Goal: Information Seeking & Learning: Find specific fact

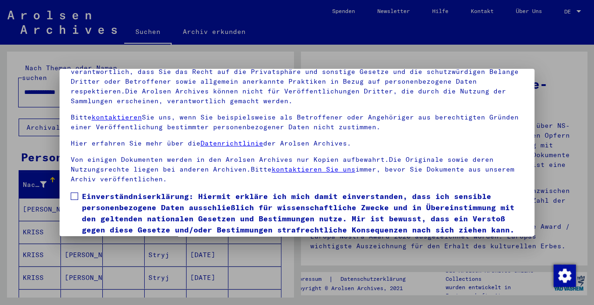
scroll to position [77, 0]
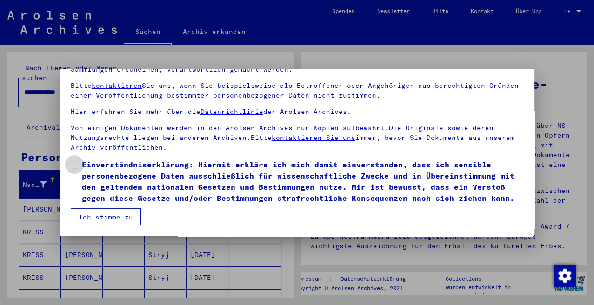
click at [74, 165] on span at bounding box center [74, 164] width 7 height 7
click at [98, 216] on button "Ich stimme zu" at bounding box center [106, 217] width 70 height 18
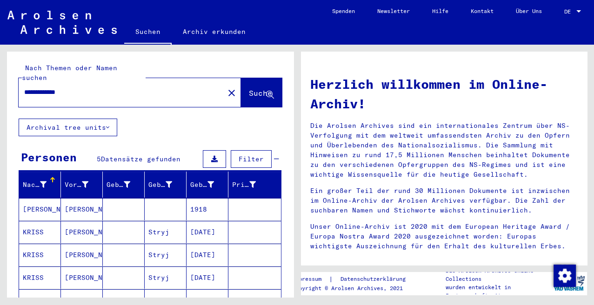
click at [191, 221] on mat-cell "[DATE]" at bounding box center [208, 232] width 42 height 22
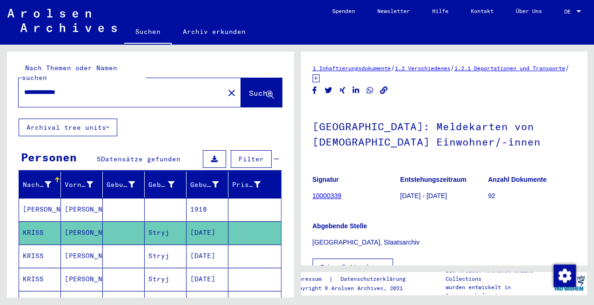
click at [358, 66] on link "1 Inhaftierungsdokumente" at bounding box center [352, 68] width 78 height 7
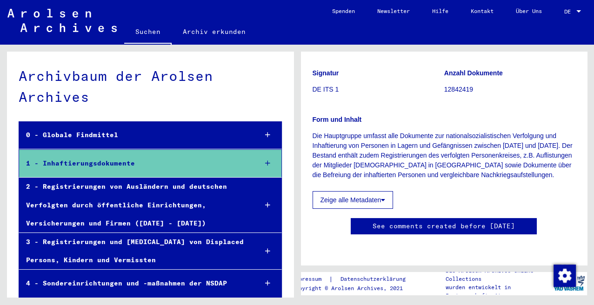
scroll to position [102, 0]
click at [381, 191] on button "Zeige alle Metadaten" at bounding box center [353, 200] width 81 height 18
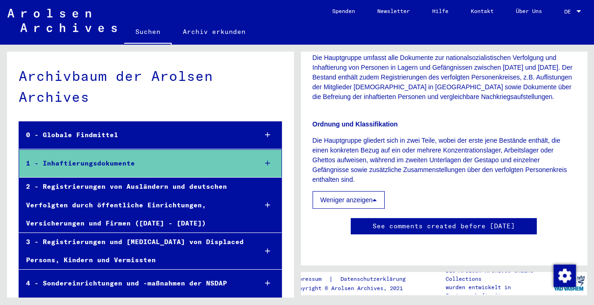
scroll to position [565, 0]
click at [120, 158] on div "1 - Inhaftierungsdokumente" at bounding box center [134, 163] width 231 height 18
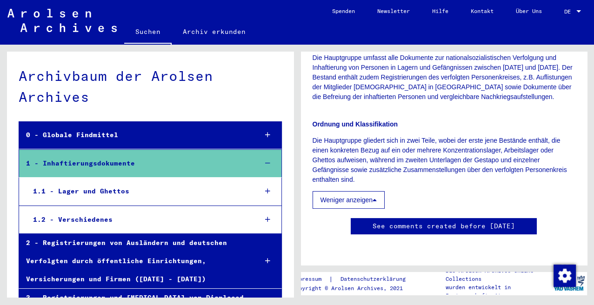
click at [117, 187] on div "1.1 - Lager und Ghettos" at bounding box center [138, 191] width 224 height 18
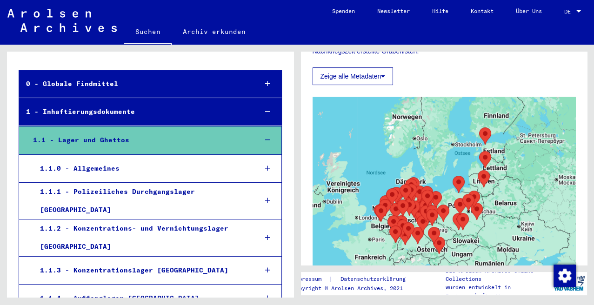
scroll to position [102, 0]
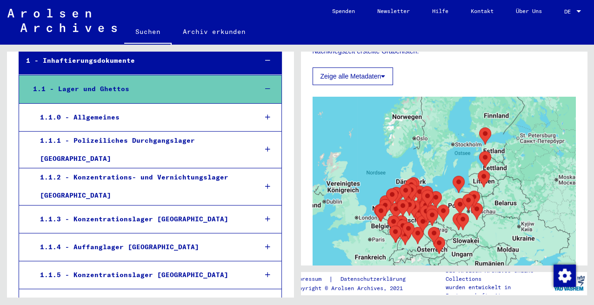
click at [270, 183] on icon at bounding box center [267, 186] width 5 height 7
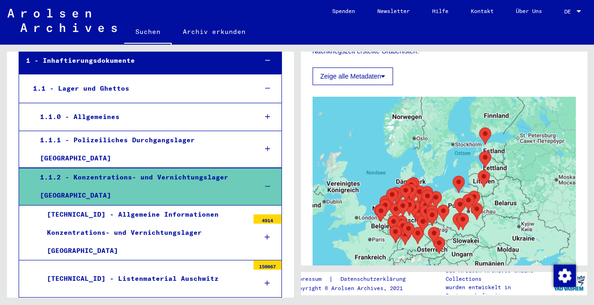
click at [175, 206] on div "[TECHNICAL_ID] - Allgemeine Informationen Konzentrations- und Vernichtungslager…" at bounding box center [144, 233] width 209 height 55
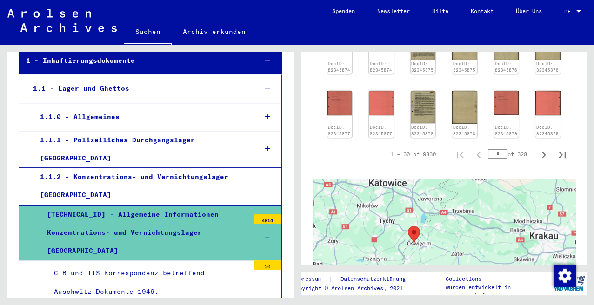
scroll to position [154, 0]
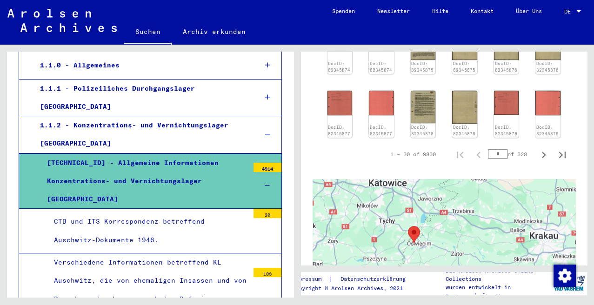
click at [172, 213] on div "CTB und ITS Korrespondenz betreffend Auschwitz-Dokumente 1946." at bounding box center [148, 231] width 202 height 36
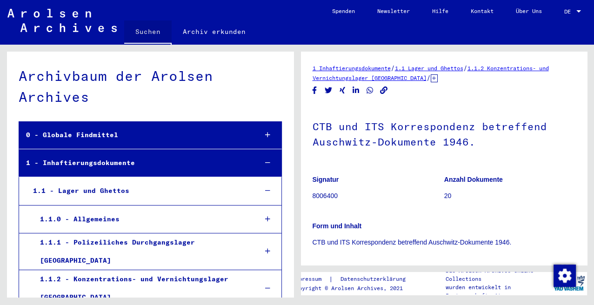
click at [154, 30] on link "Suchen" at bounding box center [147, 32] width 47 height 24
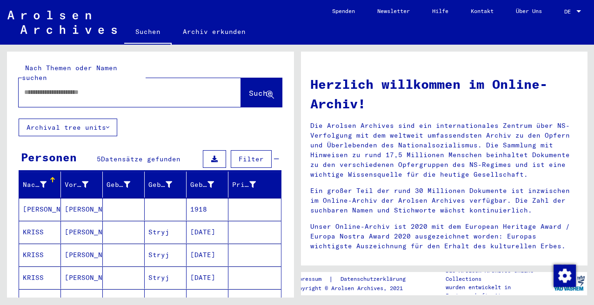
click at [198, 244] on mat-cell "[DATE]" at bounding box center [208, 255] width 42 height 22
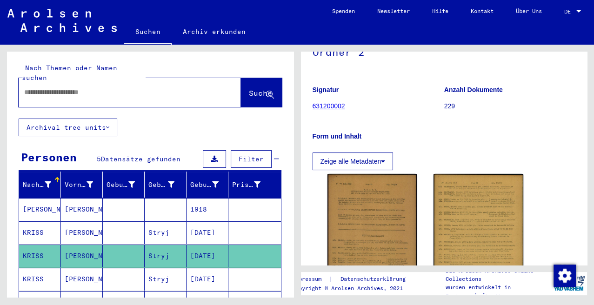
scroll to position [102, 0]
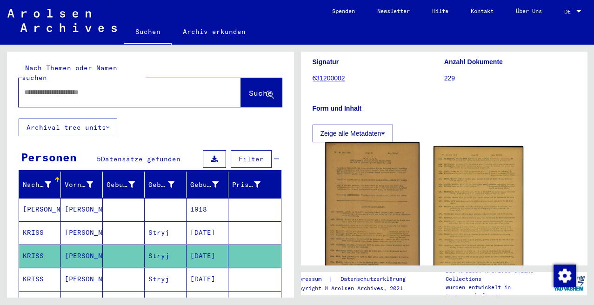
click at [384, 202] on img at bounding box center [372, 218] width 94 height 152
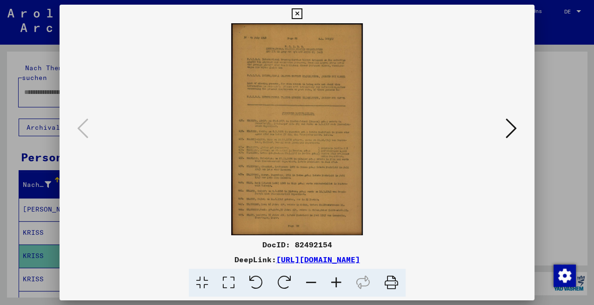
click at [337, 281] on icon at bounding box center [336, 283] width 25 height 28
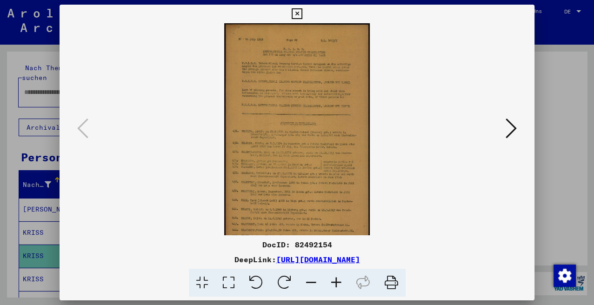
click at [337, 281] on icon at bounding box center [336, 283] width 25 height 28
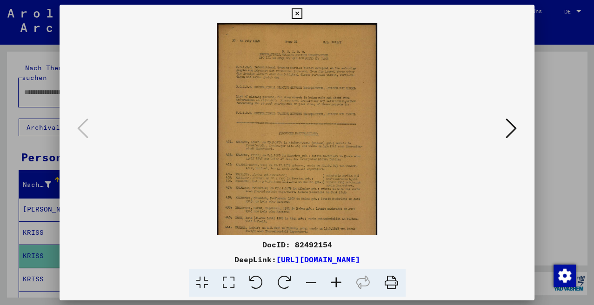
click at [337, 281] on icon at bounding box center [336, 283] width 25 height 28
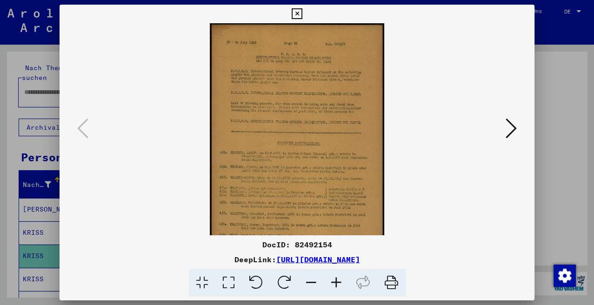
click at [337, 281] on icon at bounding box center [336, 283] width 25 height 28
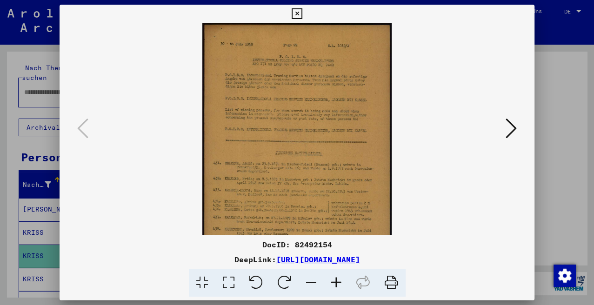
click at [337, 281] on icon at bounding box center [336, 283] width 25 height 28
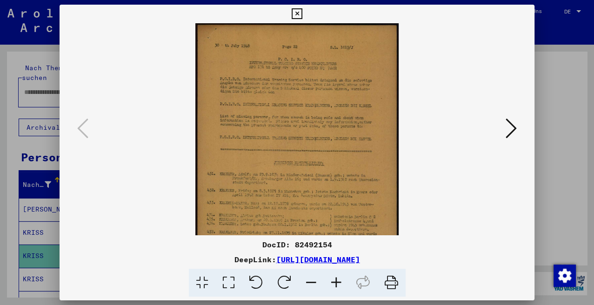
click at [337, 281] on icon at bounding box center [336, 283] width 25 height 28
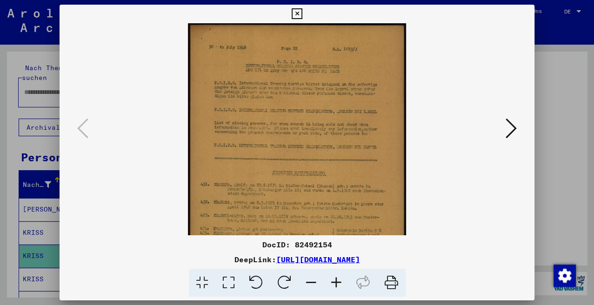
click at [337, 281] on icon at bounding box center [336, 283] width 25 height 28
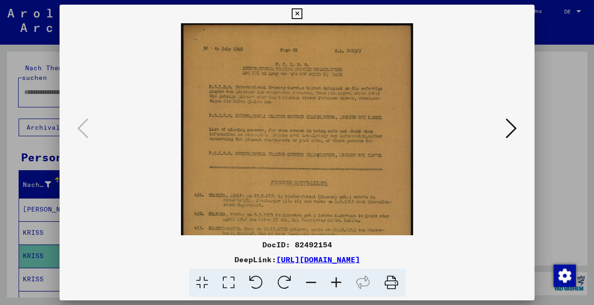
click at [337, 281] on icon at bounding box center [336, 283] width 25 height 28
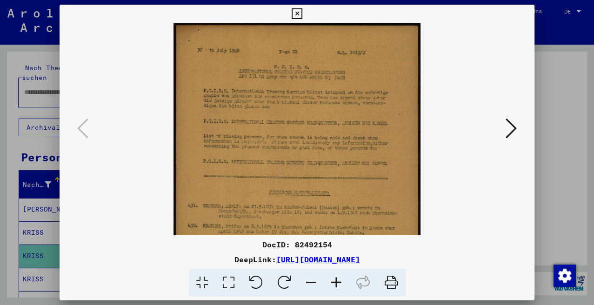
click at [337, 281] on icon at bounding box center [336, 283] width 25 height 28
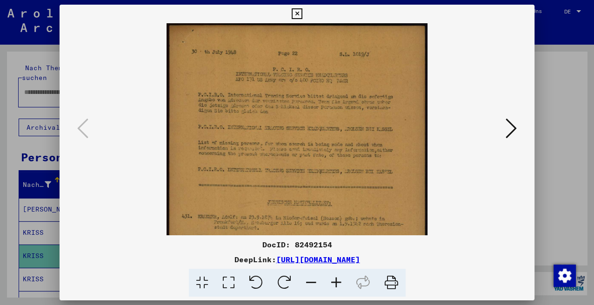
click at [337, 281] on icon at bounding box center [336, 283] width 25 height 28
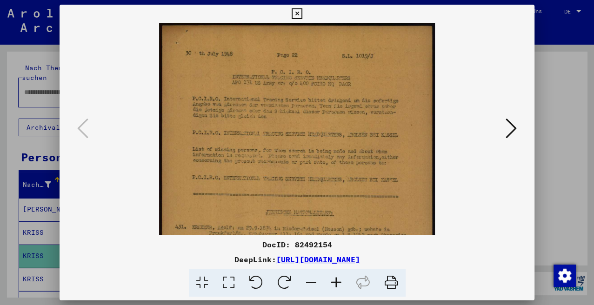
click at [337, 281] on icon at bounding box center [336, 283] width 25 height 28
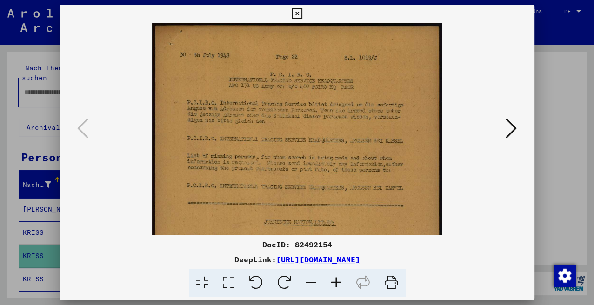
click at [337, 281] on icon at bounding box center [336, 283] width 25 height 28
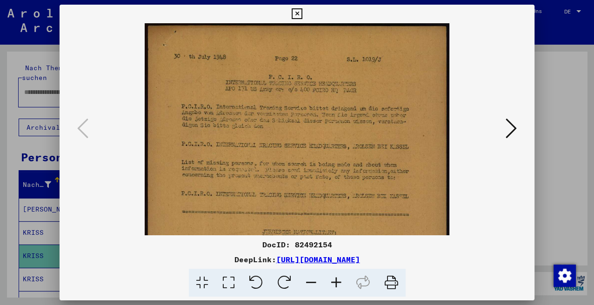
click at [337, 281] on icon at bounding box center [336, 283] width 25 height 28
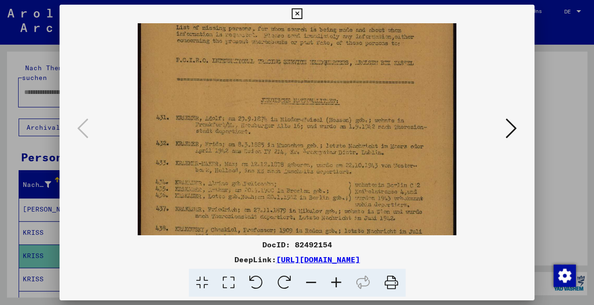
scroll to position [149, 0]
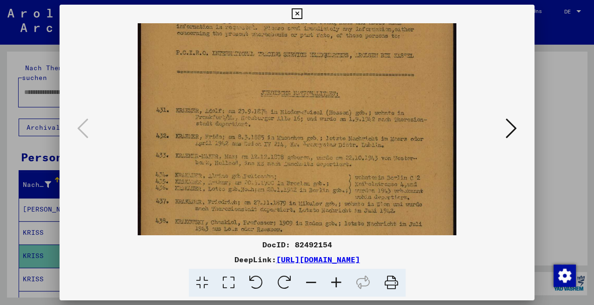
drag, startPoint x: 349, startPoint y: 183, endPoint x: 328, endPoint y: 42, distance: 142.5
click at [330, 38] on img at bounding box center [297, 131] width 319 height 515
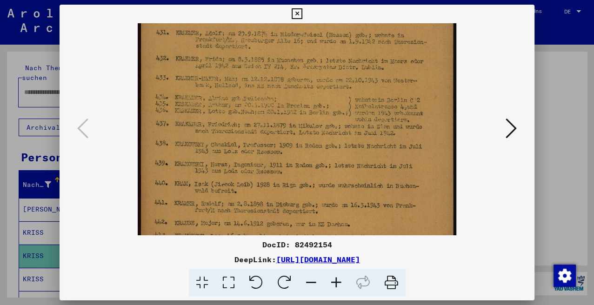
scroll to position [240, 0]
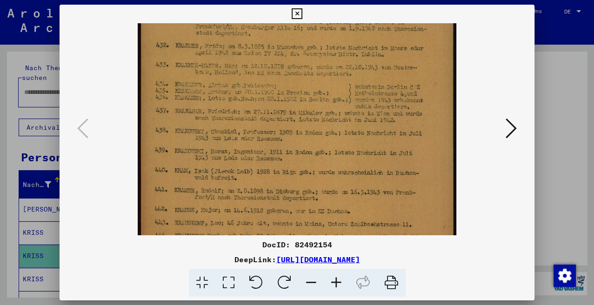
drag, startPoint x: 320, startPoint y: 121, endPoint x: 308, endPoint y: 34, distance: 88.2
click at [308, 34] on img at bounding box center [297, 41] width 319 height 515
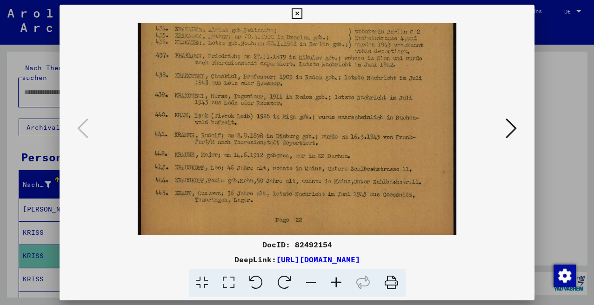
scroll to position [302, 0]
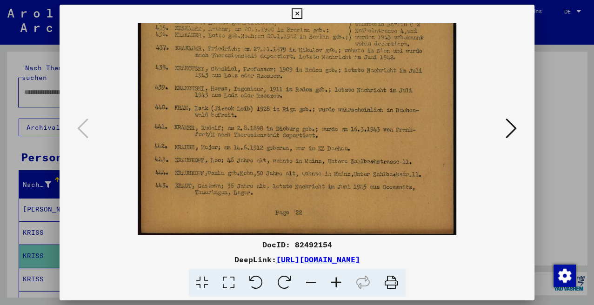
drag, startPoint x: 315, startPoint y: 156, endPoint x: 309, endPoint y: 66, distance: 90.5
drag, startPoint x: 324, startPoint y: 162, endPoint x: 319, endPoint y: 115, distance: 47.3
click at [516, 128] on icon at bounding box center [511, 128] width 11 height 22
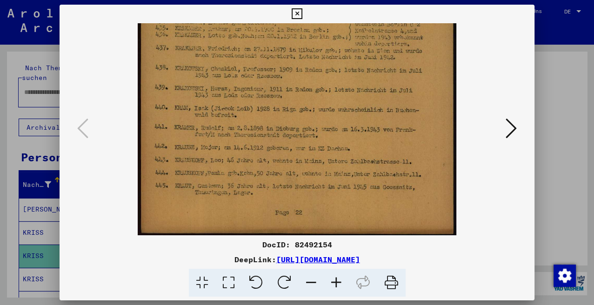
scroll to position [0, 0]
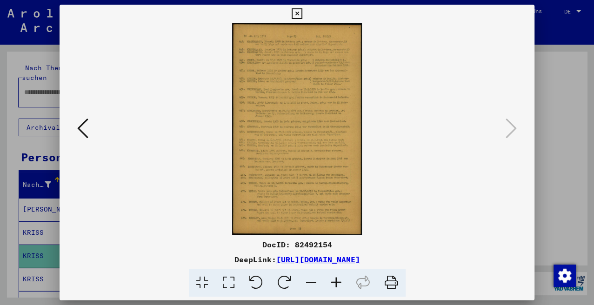
click at [336, 283] on icon at bounding box center [336, 283] width 25 height 28
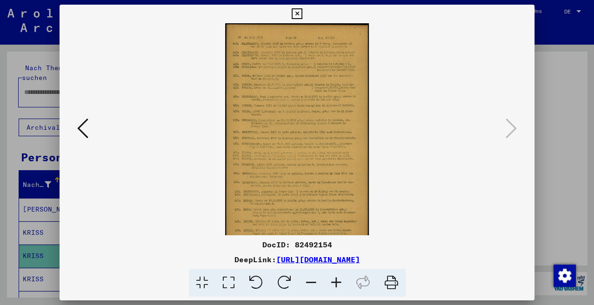
click at [336, 283] on icon at bounding box center [336, 283] width 25 height 28
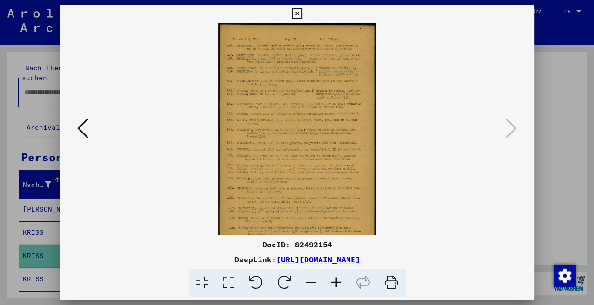
click at [336, 283] on icon at bounding box center [336, 283] width 25 height 28
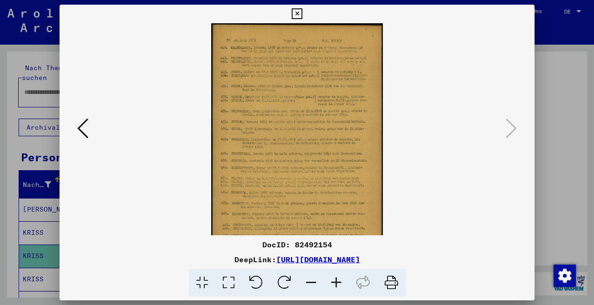
click at [336, 283] on icon at bounding box center [336, 283] width 25 height 28
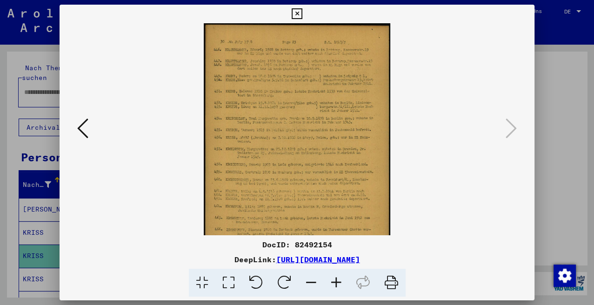
click at [336, 283] on icon at bounding box center [336, 283] width 25 height 28
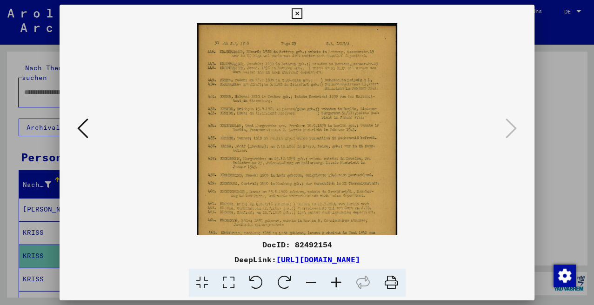
click at [336, 283] on icon at bounding box center [336, 283] width 25 height 28
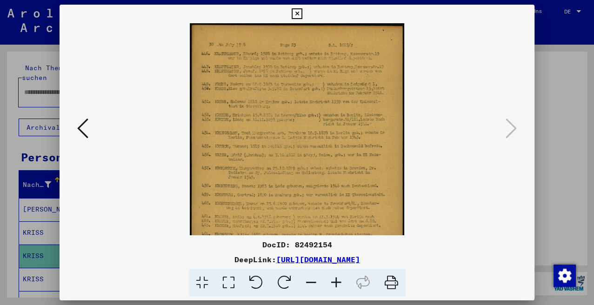
click at [336, 283] on icon at bounding box center [336, 283] width 25 height 28
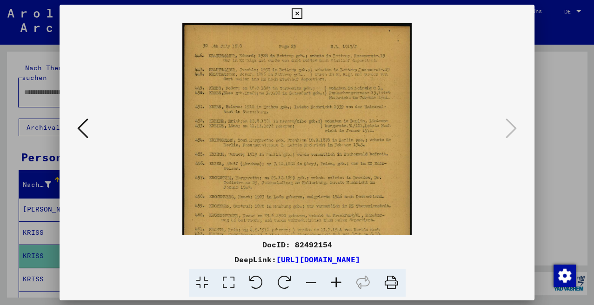
click at [336, 283] on icon at bounding box center [336, 283] width 25 height 28
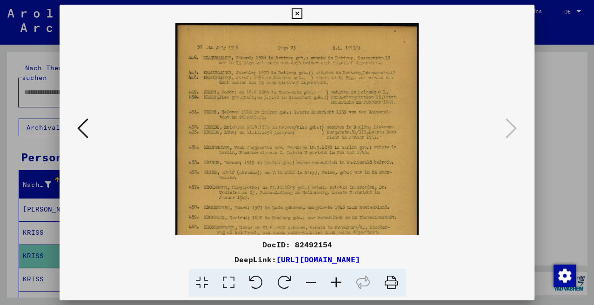
click at [335, 279] on icon at bounding box center [336, 283] width 25 height 28
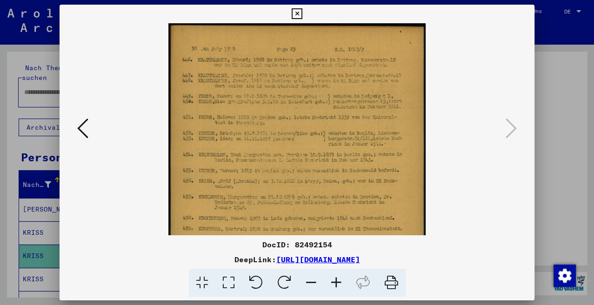
click at [335, 279] on icon at bounding box center [336, 283] width 25 height 28
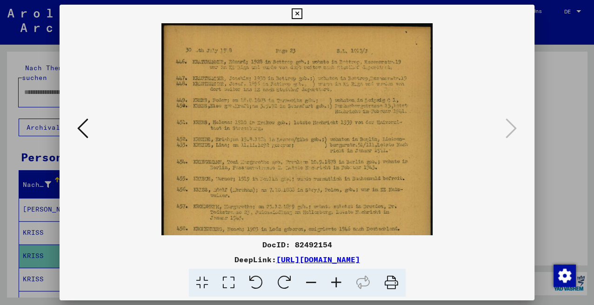
click at [335, 279] on icon at bounding box center [336, 283] width 25 height 28
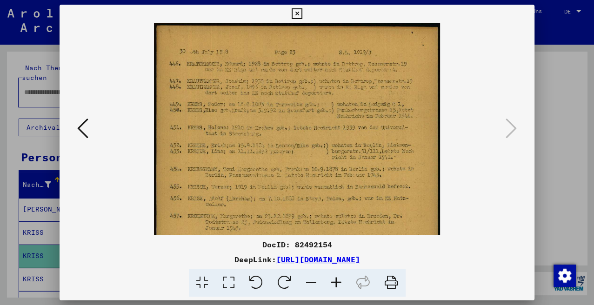
click at [335, 279] on icon at bounding box center [336, 283] width 25 height 28
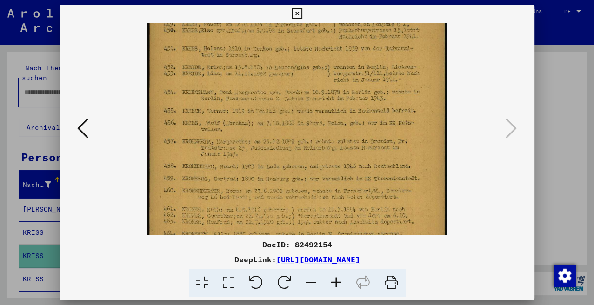
scroll to position [85, 0]
drag, startPoint x: 256, startPoint y: 167, endPoint x: 256, endPoint y: 86, distance: 81.4
click at [256, 86] on img at bounding box center [297, 184] width 300 height 491
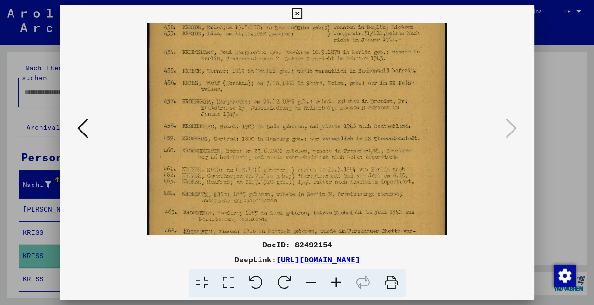
scroll to position [125, 0]
drag, startPoint x: 268, startPoint y: 147, endPoint x: 265, endPoint y: 107, distance: 39.2
click at [265, 107] on img at bounding box center [297, 143] width 300 height 491
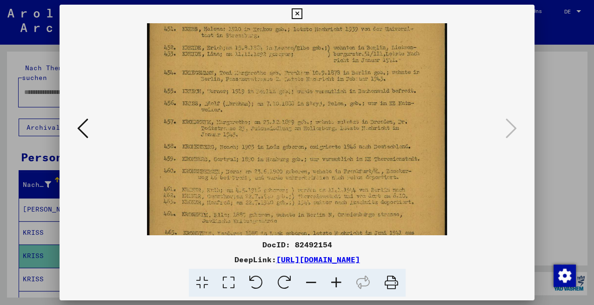
scroll to position [104, 0]
drag, startPoint x: 343, startPoint y: 173, endPoint x: 357, endPoint y: 196, distance: 27.1
click at [357, 196] on img at bounding box center [297, 164] width 300 height 491
click at [302, 14] on icon at bounding box center [297, 13] width 11 height 11
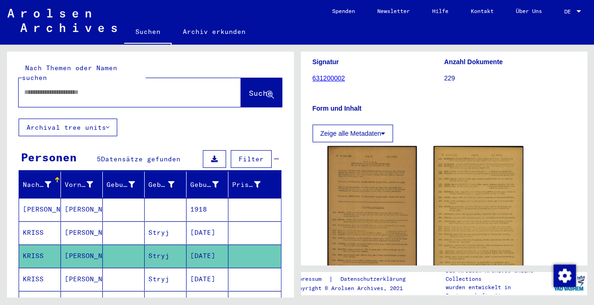
click at [204, 268] on mat-cell "[DATE]" at bounding box center [208, 279] width 42 height 23
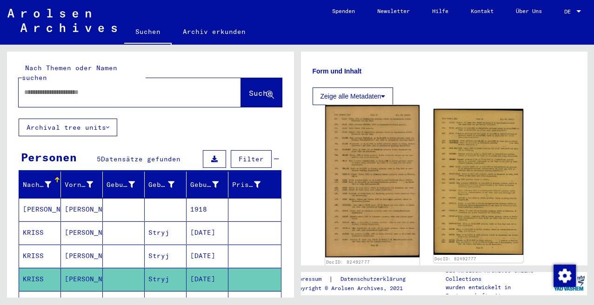
scroll to position [205, 0]
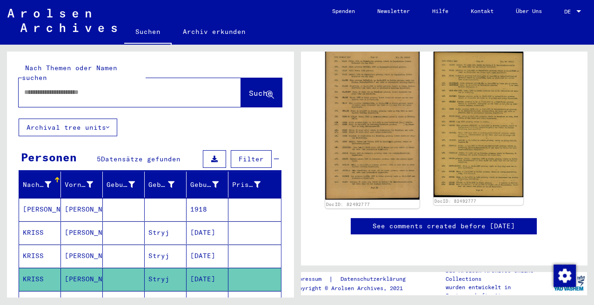
click at [377, 164] on img at bounding box center [372, 123] width 94 height 153
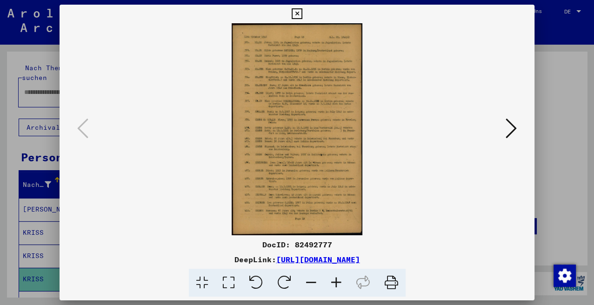
click at [337, 280] on icon at bounding box center [336, 283] width 25 height 28
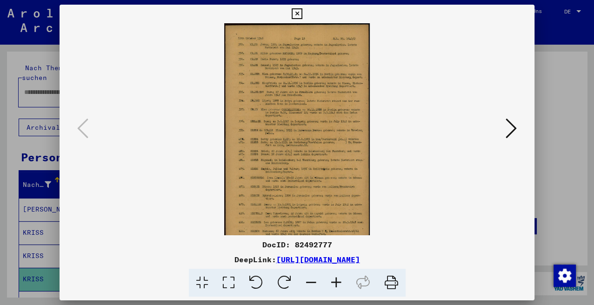
click at [337, 280] on icon at bounding box center [336, 283] width 25 height 28
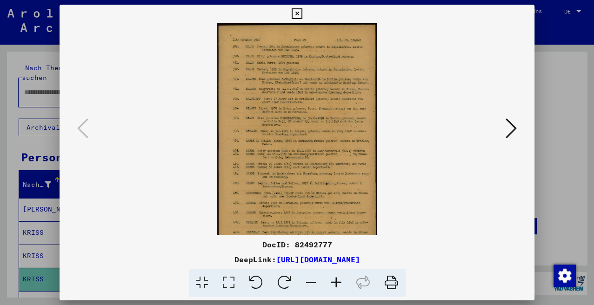
click at [337, 280] on icon at bounding box center [336, 283] width 25 height 28
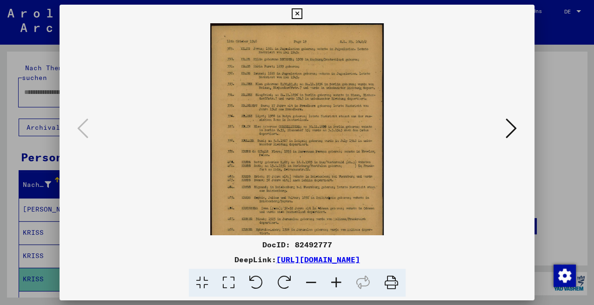
click at [337, 280] on icon at bounding box center [336, 283] width 25 height 28
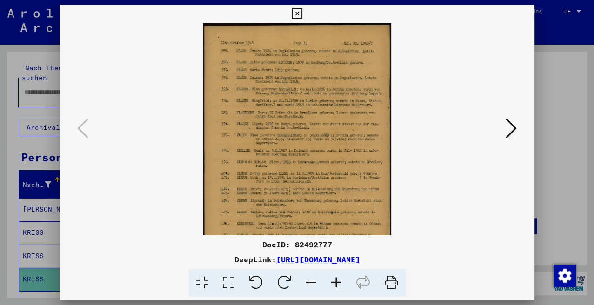
click at [337, 280] on icon at bounding box center [336, 283] width 25 height 28
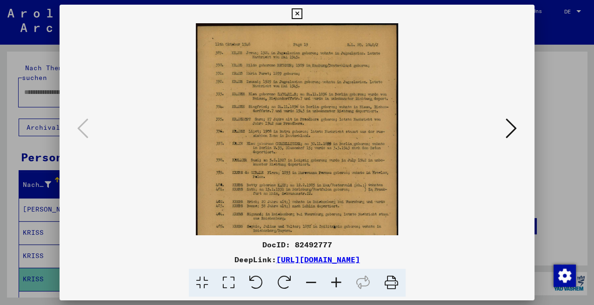
click at [337, 280] on icon at bounding box center [336, 283] width 25 height 28
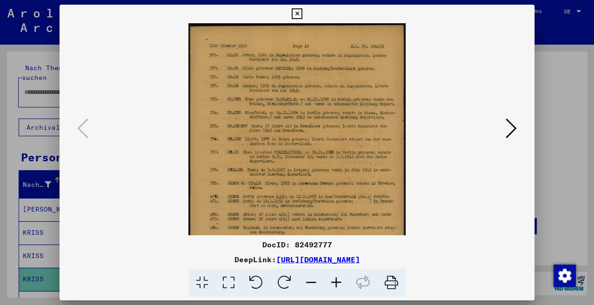
click at [337, 280] on icon at bounding box center [336, 283] width 25 height 28
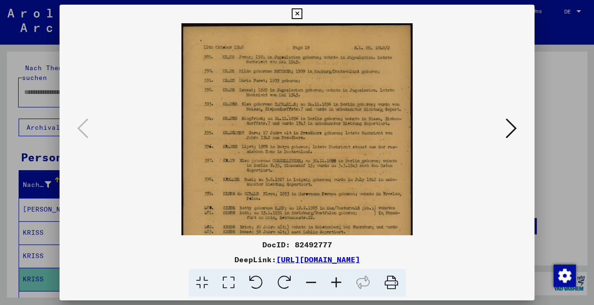
drag, startPoint x: 290, startPoint y: 126, endPoint x: 289, endPoint y: 154, distance: 28.4
click at [289, 154] on img at bounding box center [296, 210] width 231 height 375
click at [338, 278] on icon at bounding box center [336, 283] width 25 height 28
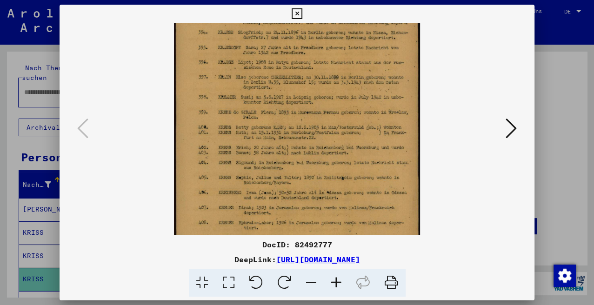
scroll to position [94, 0]
drag, startPoint x: 301, startPoint y: 154, endPoint x: 291, endPoint y: 63, distance: 91.2
click at [291, 63] on img at bounding box center [297, 129] width 246 height 398
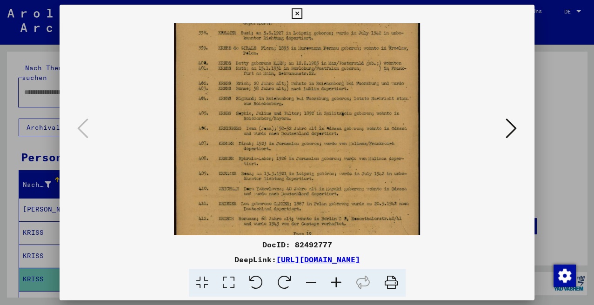
scroll to position [157, 0]
drag, startPoint x: 311, startPoint y: 147, endPoint x: 306, endPoint y: 84, distance: 63.0
click at [306, 84] on img at bounding box center [297, 65] width 246 height 398
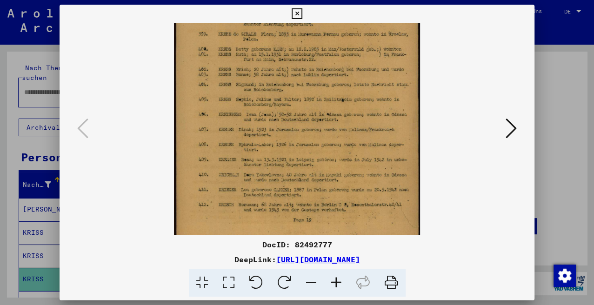
scroll to position [171, 0]
drag, startPoint x: 299, startPoint y: 139, endPoint x: 299, endPoint y: 126, distance: 13.5
click at [299, 126] on img at bounding box center [297, 52] width 246 height 398
click at [515, 130] on icon at bounding box center [511, 128] width 11 height 22
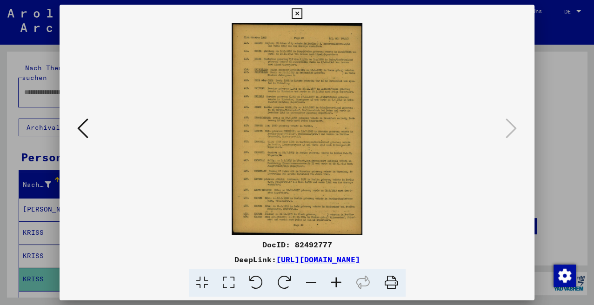
scroll to position [0, 0]
click at [337, 279] on icon at bounding box center [336, 283] width 25 height 28
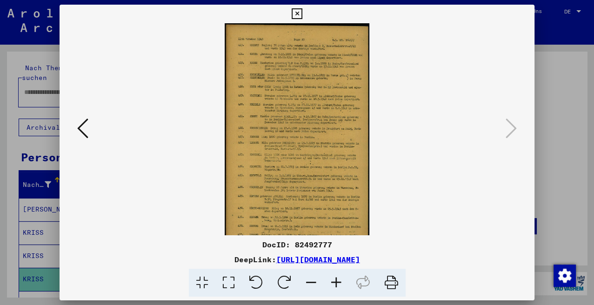
click at [337, 279] on icon at bounding box center [336, 283] width 25 height 28
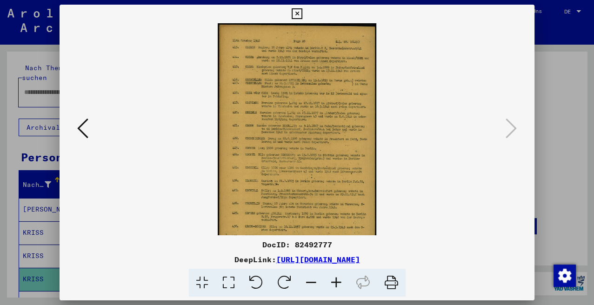
click at [337, 279] on icon at bounding box center [336, 283] width 25 height 28
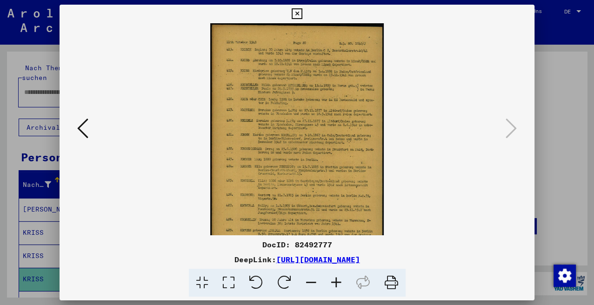
click at [337, 279] on icon at bounding box center [336, 283] width 25 height 28
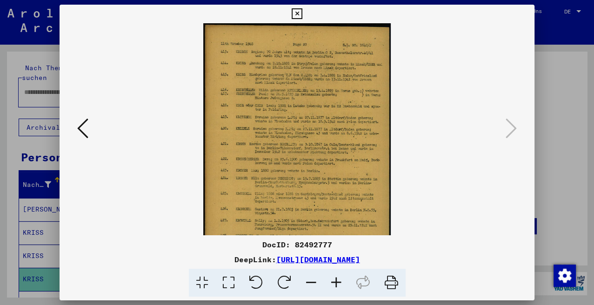
click at [337, 279] on icon at bounding box center [336, 283] width 25 height 28
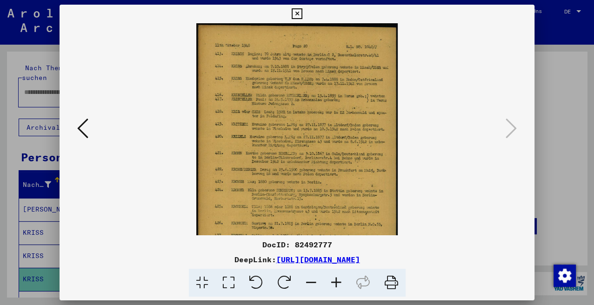
click at [337, 279] on icon at bounding box center [336, 283] width 25 height 28
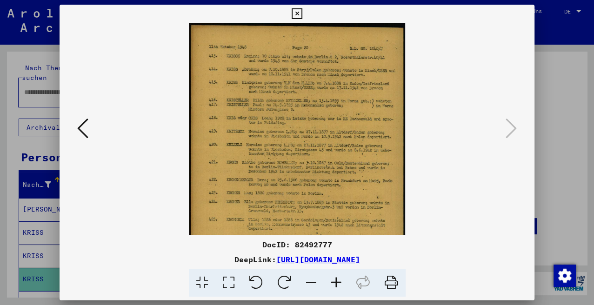
click at [337, 279] on icon at bounding box center [336, 283] width 25 height 28
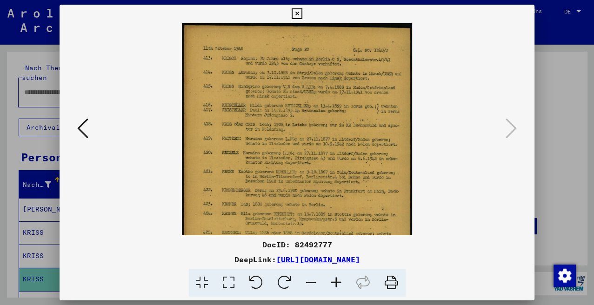
click at [337, 279] on icon at bounding box center [336, 283] width 25 height 28
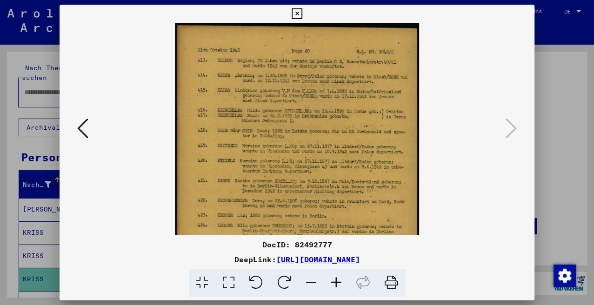
drag, startPoint x: 285, startPoint y: 191, endPoint x: 278, endPoint y: 209, distance: 18.8
click at [278, 209] on img at bounding box center [297, 222] width 245 height 398
click at [335, 278] on icon at bounding box center [336, 283] width 25 height 28
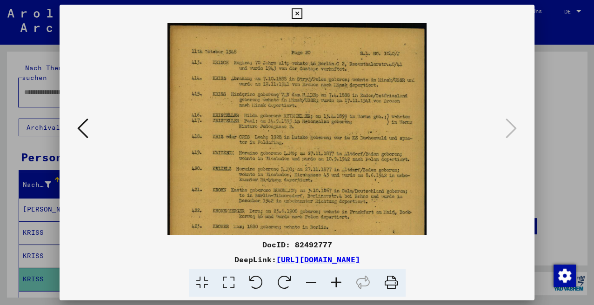
click at [335, 278] on icon at bounding box center [336, 283] width 25 height 28
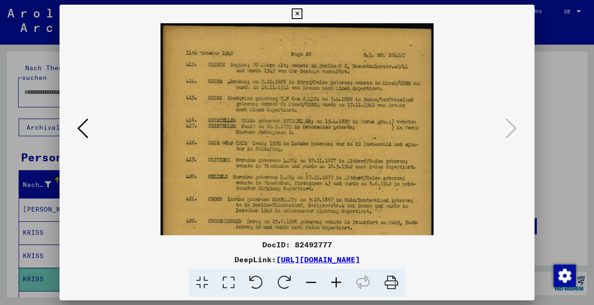
click at [335, 278] on icon at bounding box center [336, 283] width 25 height 28
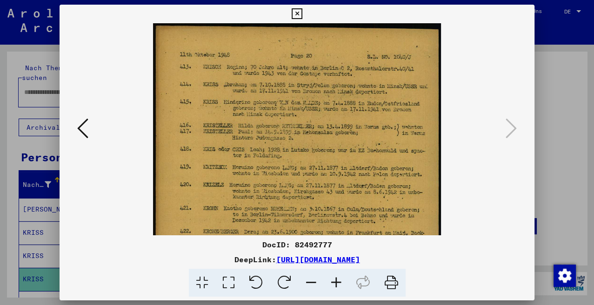
click at [335, 278] on icon at bounding box center [336, 283] width 25 height 28
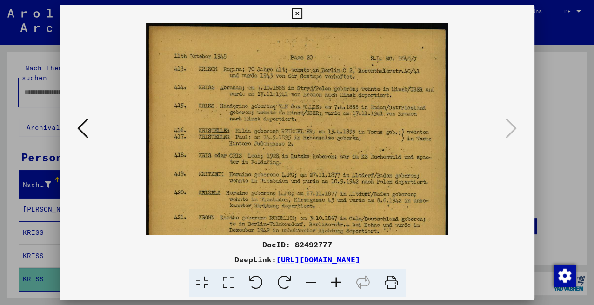
click at [335, 278] on icon at bounding box center [336, 283] width 25 height 28
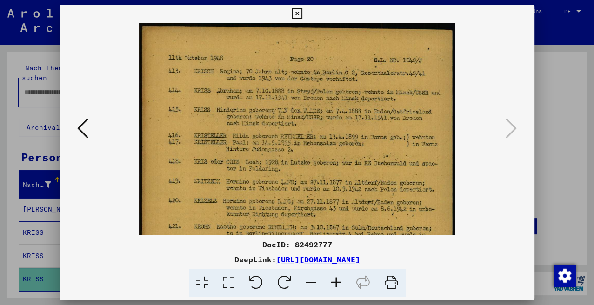
click at [302, 8] on icon at bounding box center [297, 13] width 11 height 11
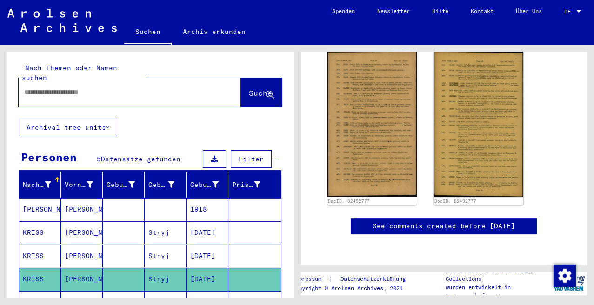
scroll to position [51, 0]
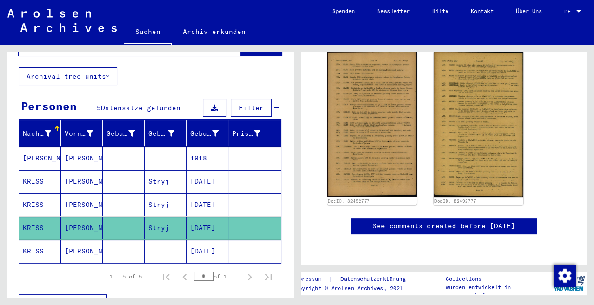
click at [200, 240] on mat-cell "[DATE]" at bounding box center [208, 251] width 42 height 23
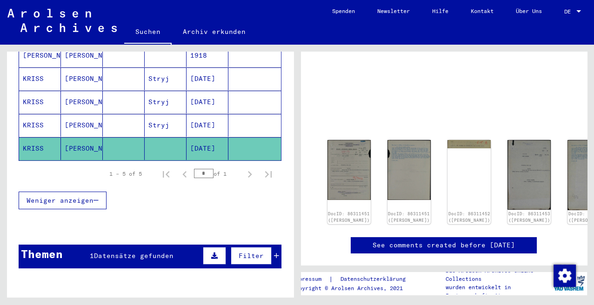
scroll to position [11, 0]
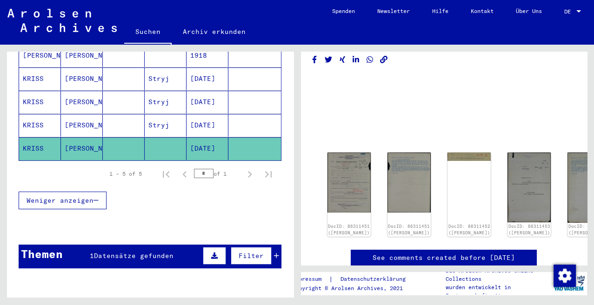
click at [80, 137] on mat-cell "[PERSON_NAME]" at bounding box center [82, 148] width 42 height 23
click at [341, 192] on img at bounding box center [349, 182] width 46 height 63
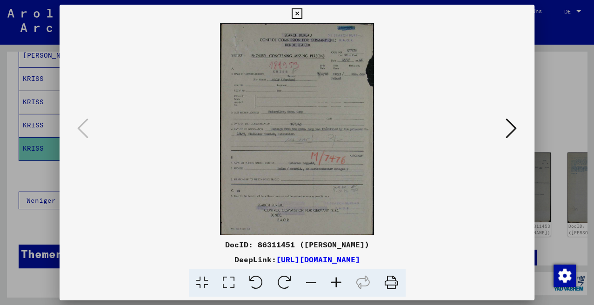
click at [339, 281] on icon at bounding box center [336, 283] width 25 height 28
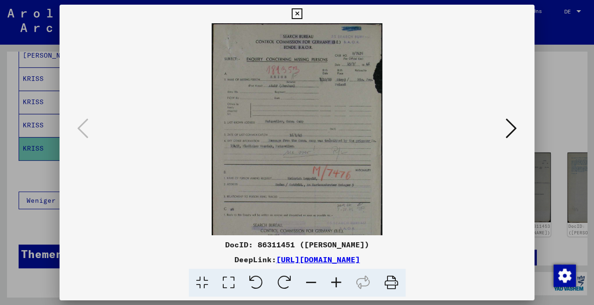
click at [339, 281] on icon at bounding box center [336, 283] width 25 height 28
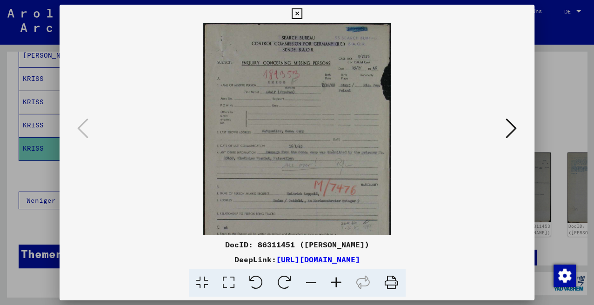
click at [339, 281] on icon at bounding box center [336, 283] width 25 height 28
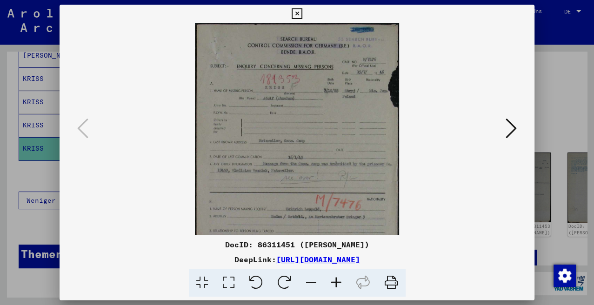
click at [339, 281] on icon at bounding box center [336, 283] width 25 height 28
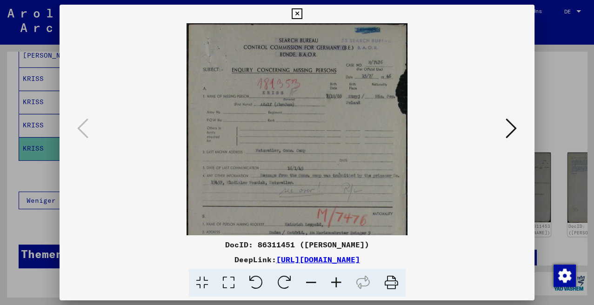
click at [339, 281] on icon at bounding box center [336, 283] width 25 height 28
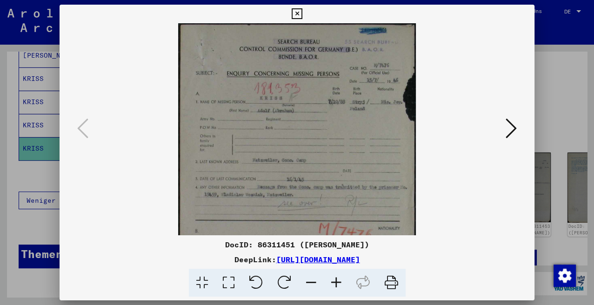
click at [339, 281] on icon at bounding box center [336, 283] width 25 height 28
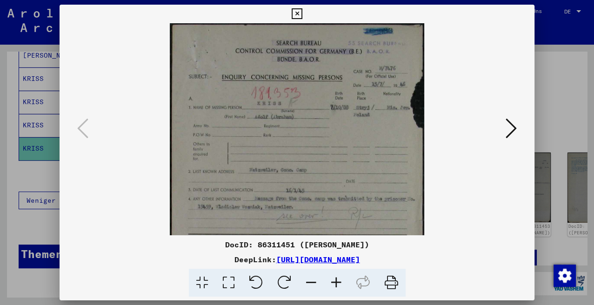
click at [339, 281] on icon at bounding box center [336, 283] width 25 height 28
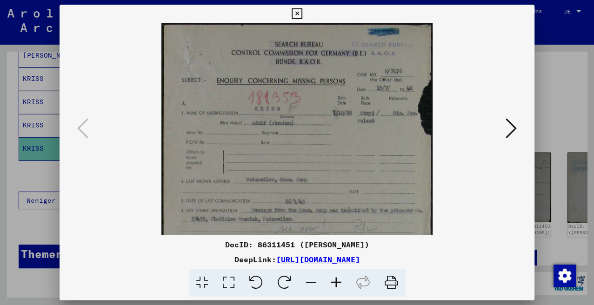
click at [339, 281] on icon at bounding box center [336, 283] width 25 height 28
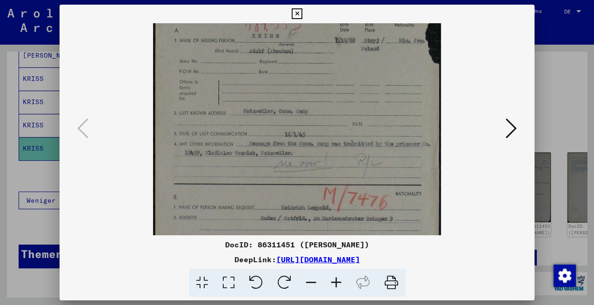
scroll to position [81, 0]
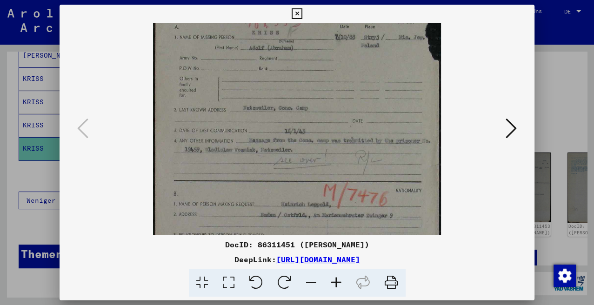
drag, startPoint x: 323, startPoint y: 183, endPoint x: 321, endPoint y: 104, distance: 79.1
click at [321, 104] on img at bounding box center [297, 141] width 288 height 398
click at [336, 281] on icon at bounding box center [336, 283] width 25 height 28
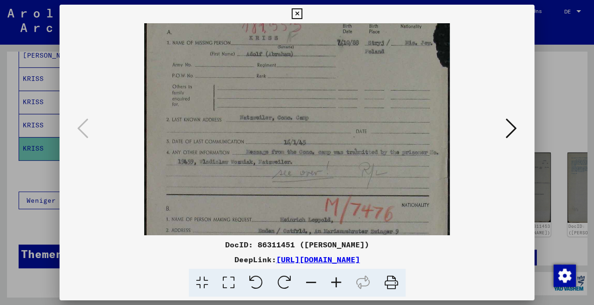
click at [336, 281] on icon at bounding box center [336, 283] width 25 height 28
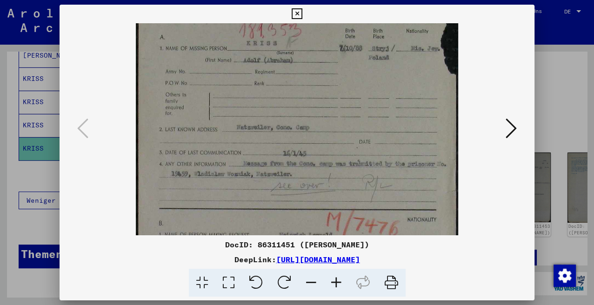
click at [336, 281] on icon at bounding box center [336, 283] width 25 height 28
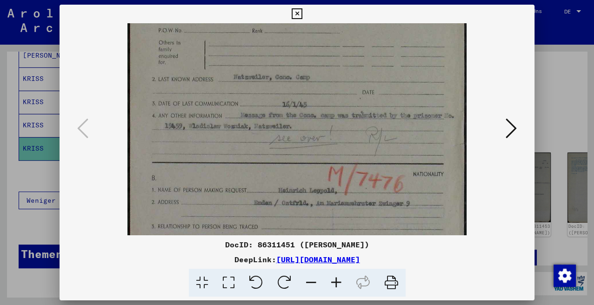
scroll to position [142, 0]
drag, startPoint x: 339, startPoint y: 200, endPoint x: 338, endPoint y: 142, distance: 57.7
click at [338, 142] on img at bounding box center [296, 115] width 339 height 468
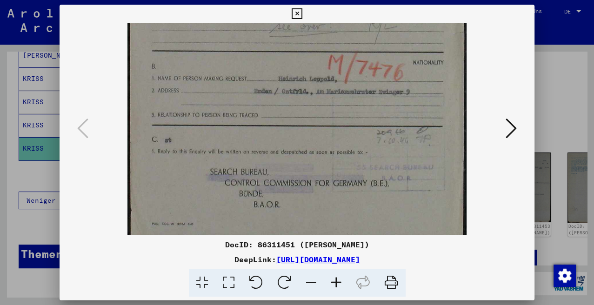
scroll to position [254, 0]
drag, startPoint x: 325, startPoint y: 150, endPoint x: 324, endPoint y: 44, distance: 106.1
click at [324, 44] on img at bounding box center [296, 3] width 339 height 468
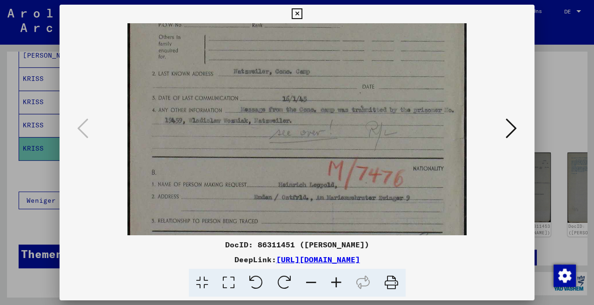
scroll to position [145, 0]
drag, startPoint x: 319, startPoint y: 107, endPoint x: 317, endPoint y: 211, distance: 104.2
click at [317, 211] on img at bounding box center [296, 112] width 339 height 468
click at [345, 134] on img at bounding box center [296, 112] width 339 height 468
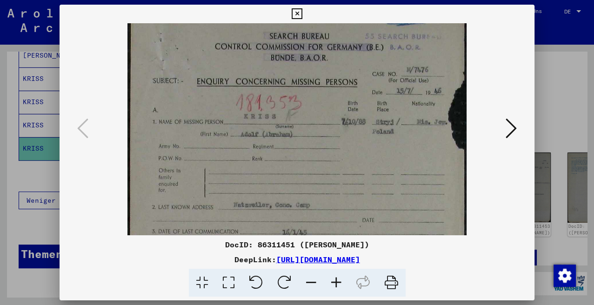
scroll to position [15, 0]
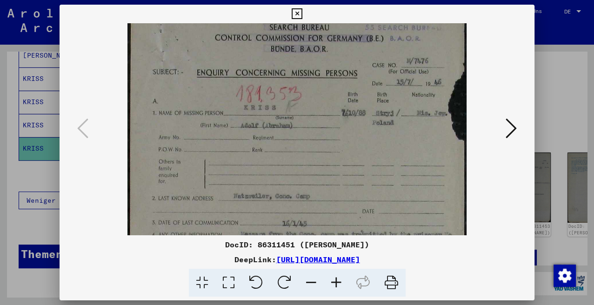
drag, startPoint x: 342, startPoint y: 143, endPoint x: 368, endPoint y: 252, distance: 111.4
click at [363, 256] on div "DocID: 86311451 ([PERSON_NAME]) DeepLink: [URL][DOMAIN_NAME]" at bounding box center [297, 151] width 475 height 293
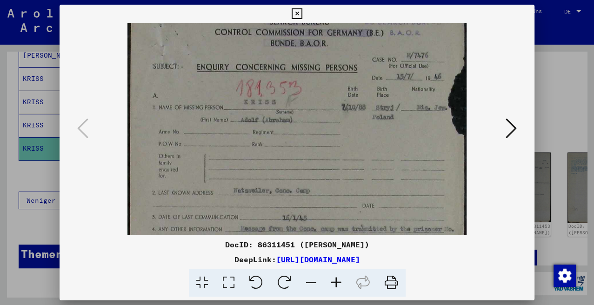
click at [516, 124] on icon at bounding box center [511, 128] width 11 height 22
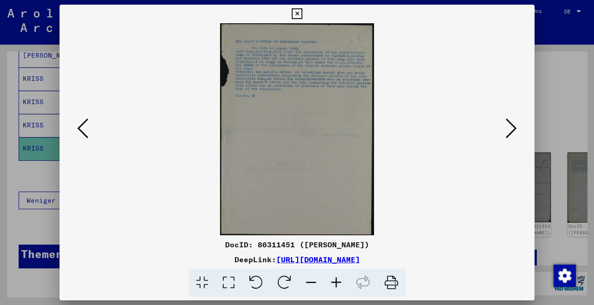
click at [337, 283] on icon at bounding box center [336, 283] width 25 height 28
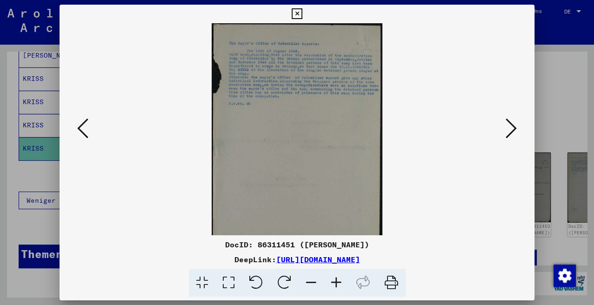
click at [337, 283] on icon at bounding box center [336, 283] width 25 height 28
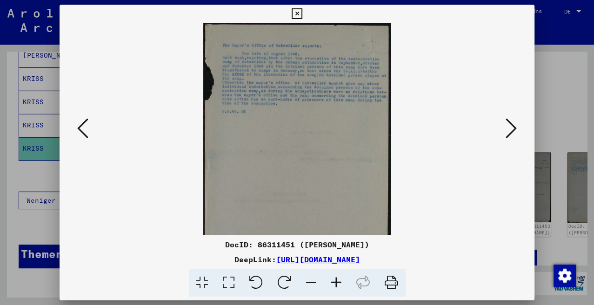
click at [337, 283] on icon at bounding box center [336, 283] width 25 height 28
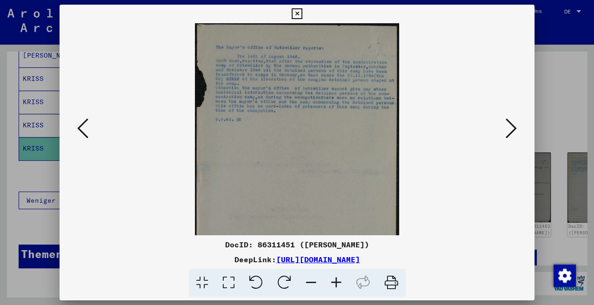
click at [337, 283] on icon at bounding box center [336, 283] width 25 height 28
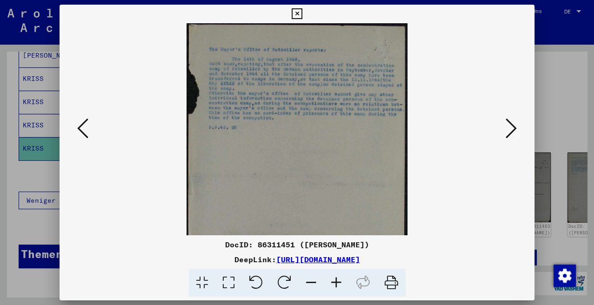
click at [337, 283] on icon at bounding box center [336, 283] width 25 height 28
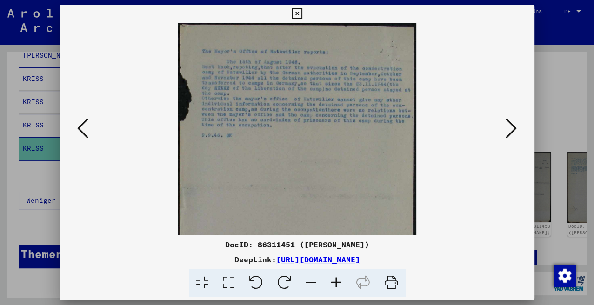
click at [337, 283] on icon at bounding box center [336, 283] width 25 height 28
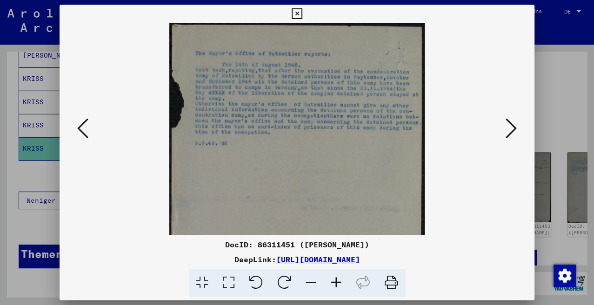
click at [338, 283] on icon at bounding box center [336, 283] width 25 height 28
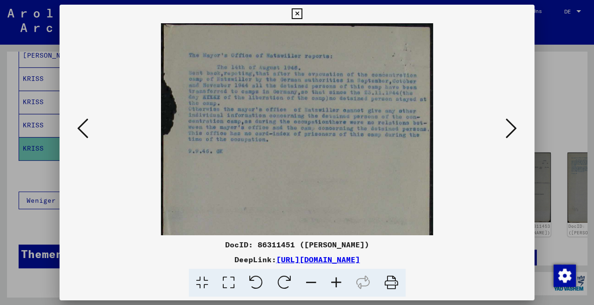
click at [338, 283] on icon at bounding box center [336, 283] width 25 height 28
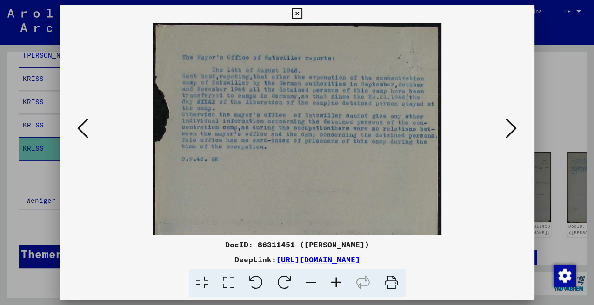
click at [338, 283] on icon at bounding box center [336, 283] width 25 height 28
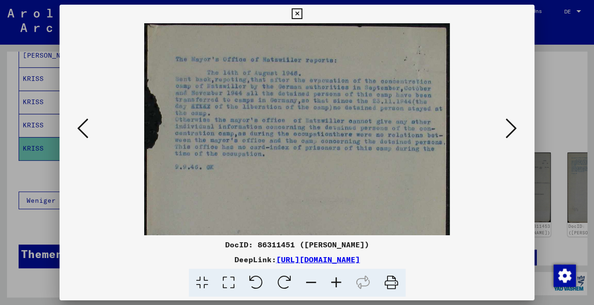
click at [338, 283] on icon at bounding box center [336, 283] width 25 height 28
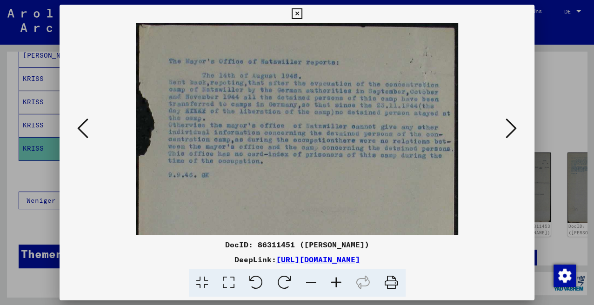
click at [513, 126] on icon at bounding box center [511, 128] width 11 height 22
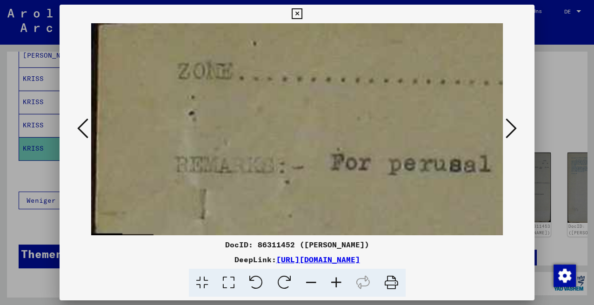
click at [308, 280] on icon at bounding box center [311, 283] width 25 height 28
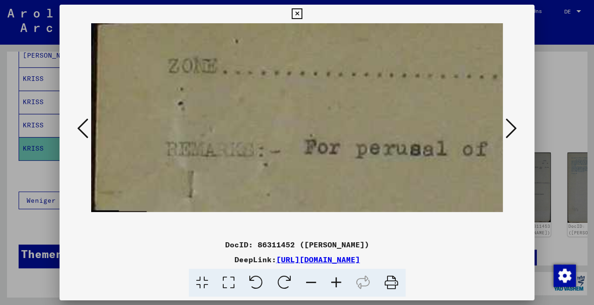
click at [308, 280] on icon at bounding box center [311, 283] width 25 height 28
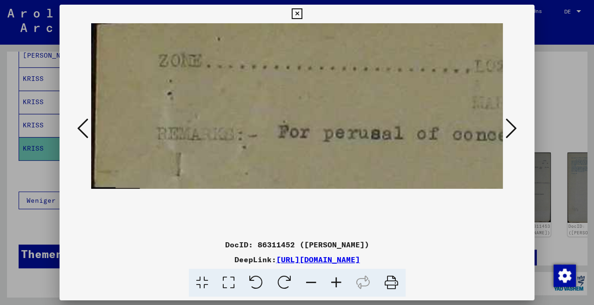
click at [308, 280] on icon at bounding box center [311, 283] width 25 height 28
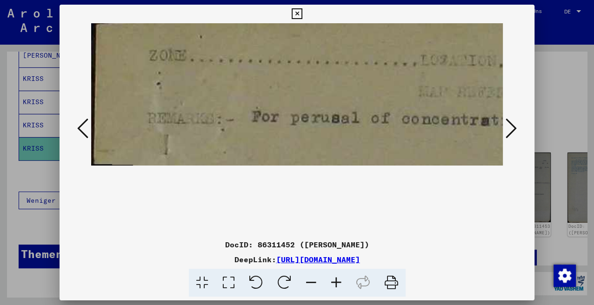
click at [308, 280] on icon at bounding box center [311, 283] width 25 height 28
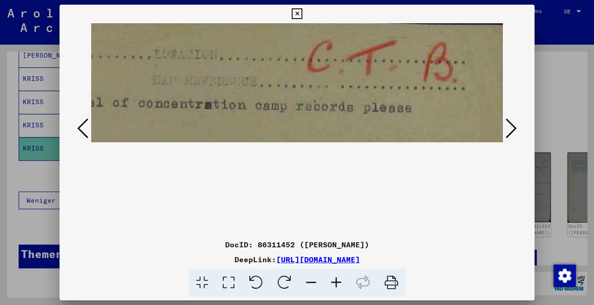
drag, startPoint x: 362, startPoint y: 104, endPoint x: 54, endPoint y: 87, distance: 308.9
click at [54, 87] on div "DocID: 86311452 ([PERSON_NAME]) DeepLink: [URL][DOMAIN_NAME]" at bounding box center [297, 152] width 594 height 305
drag, startPoint x: 356, startPoint y: 103, endPoint x: 352, endPoint y: 128, distance: 25.4
click at [352, 128] on img at bounding box center [193, 82] width 628 height 119
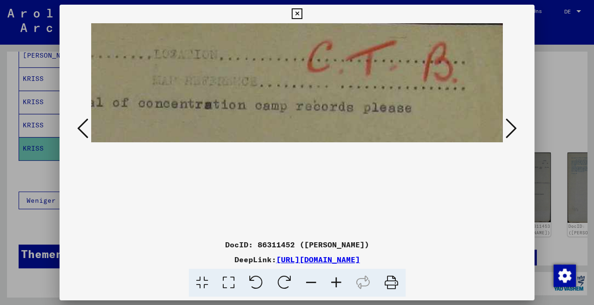
scroll to position [0, 210]
click at [308, 280] on icon at bounding box center [311, 283] width 25 height 28
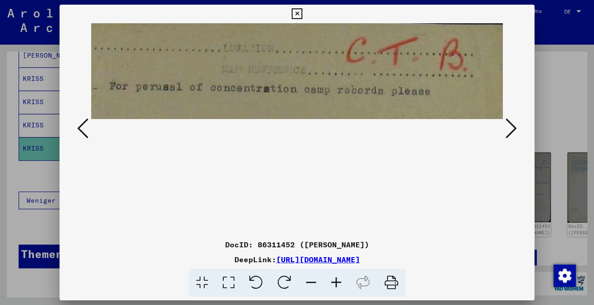
click at [308, 280] on icon at bounding box center [311, 283] width 25 height 28
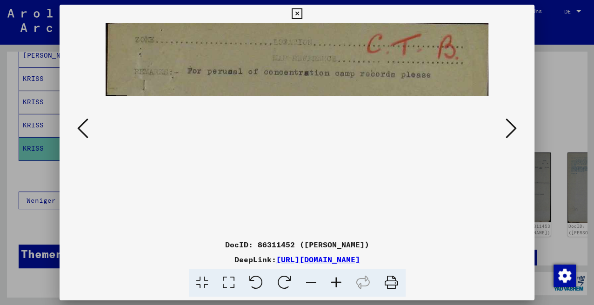
drag, startPoint x: 419, startPoint y: 85, endPoint x: 412, endPoint y: 115, distance: 30.6
click at [412, 115] on viewer-one-image at bounding box center [297, 129] width 412 height 212
click at [515, 128] on icon at bounding box center [511, 128] width 11 height 22
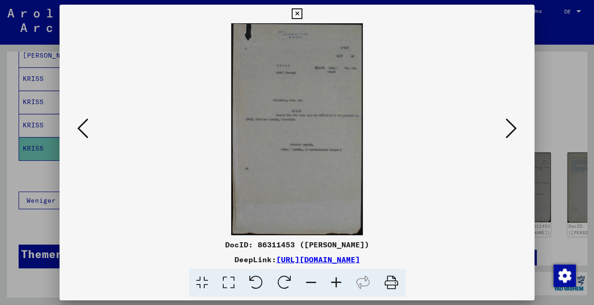
click at [332, 278] on icon at bounding box center [336, 283] width 25 height 28
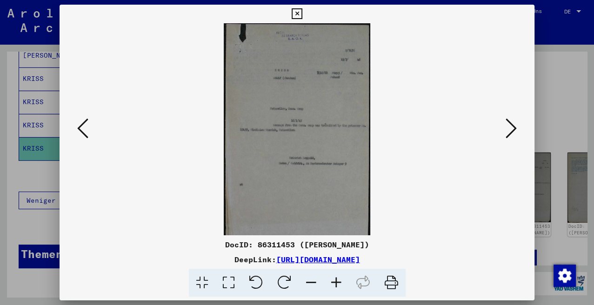
click at [332, 278] on icon at bounding box center [336, 283] width 25 height 28
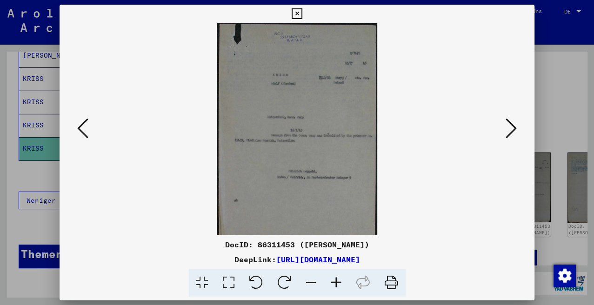
click at [332, 278] on icon at bounding box center [336, 283] width 25 height 28
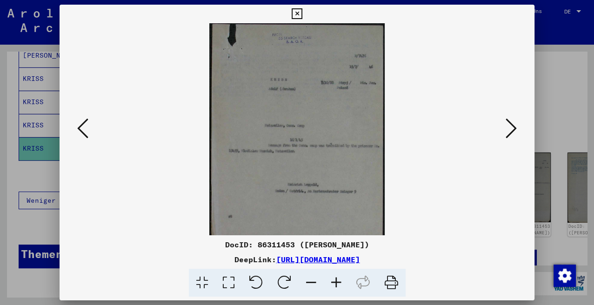
click at [332, 278] on icon at bounding box center [336, 283] width 25 height 28
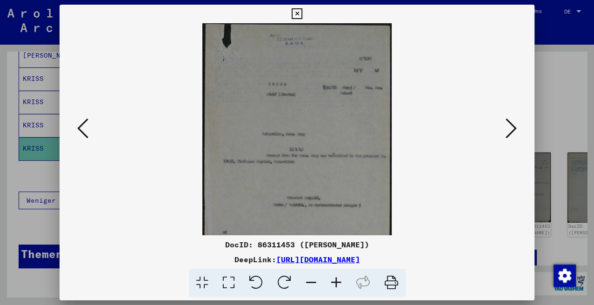
click at [332, 278] on icon at bounding box center [336, 283] width 25 height 28
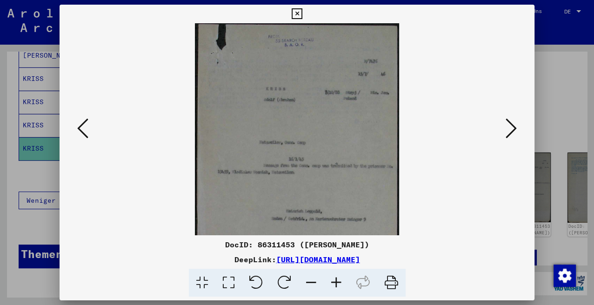
click at [336, 280] on icon at bounding box center [336, 283] width 25 height 28
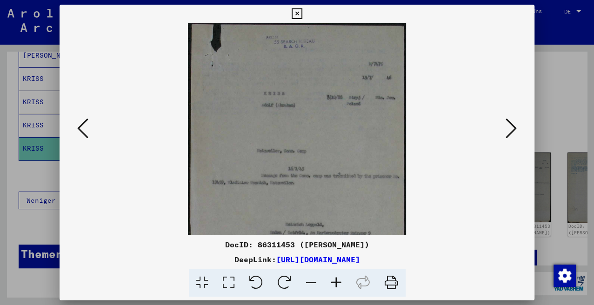
click at [336, 280] on icon at bounding box center [336, 283] width 25 height 28
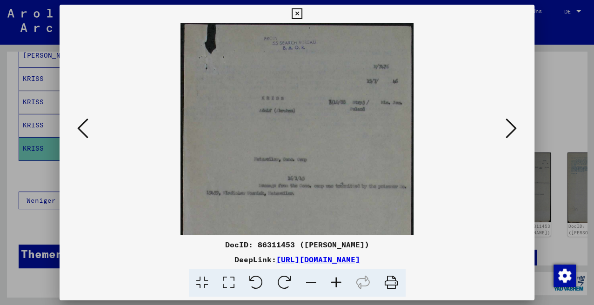
click at [336, 280] on icon at bounding box center [336, 283] width 25 height 28
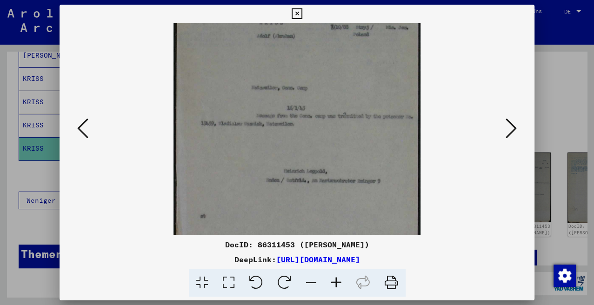
scroll to position [81, 0]
drag, startPoint x: 335, startPoint y: 159, endPoint x: 344, endPoint y: 78, distance: 81.0
click at [344, 78] on img at bounding box center [298, 141] width 248 height 398
click at [337, 280] on icon at bounding box center [336, 283] width 25 height 28
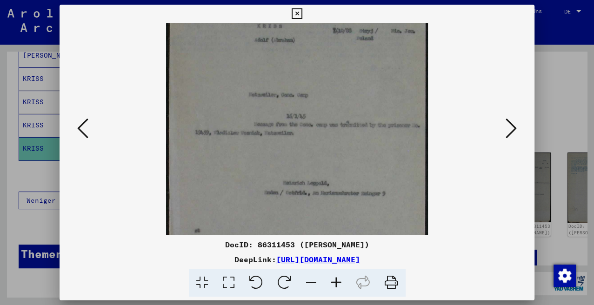
click at [337, 280] on icon at bounding box center [336, 283] width 25 height 28
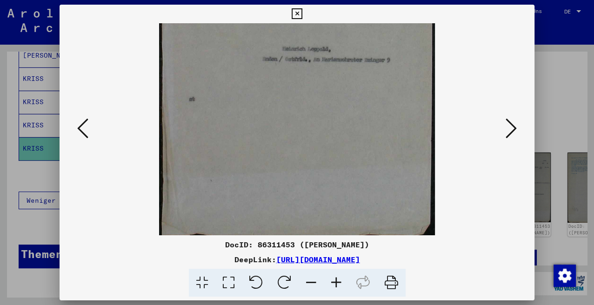
scroll to position [233, 0]
drag, startPoint x: 340, startPoint y: 172, endPoint x: 351, endPoint y: 9, distance: 163.2
click at [351, 9] on div "DocID: 86311453 ([PERSON_NAME]) DeepLink: [URL][DOMAIN_NAME]" at bounding box center [297, 151] width 475 height 293
click at [516, 127] on icon at bounding box center [511, 128] width 11 height 22
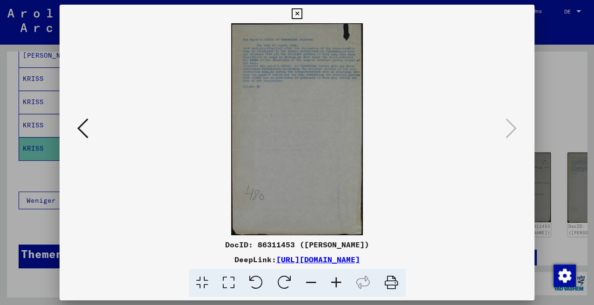
scroll to position [0, 0]
click at [337, 280] on icon at bounding box center [336, 283] width 25 height 28
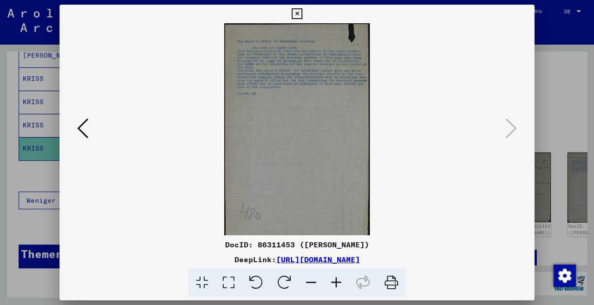
click at [337, 280] on icon at bounding box center [336, 283] width 25 height 28
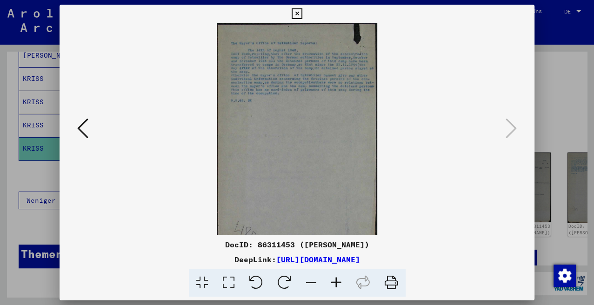
click at [337, 280] on icon at bounding box center [336, 283] width 25 height 28
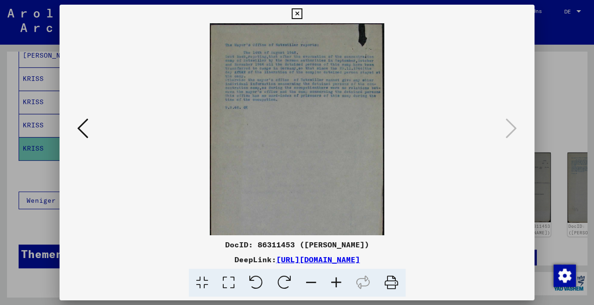
click at [337, 280] on icon at bounding box center [336, 283] width 25 height 28
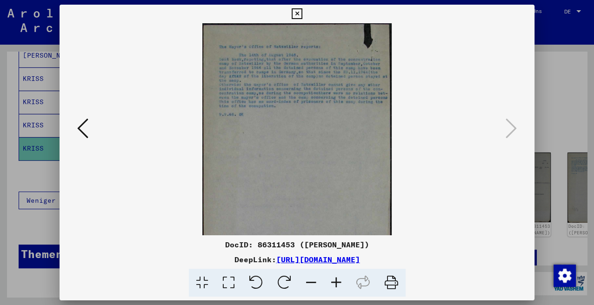
click at [337, 280] on icon at bounding box center [336, 283] width 25 height 28
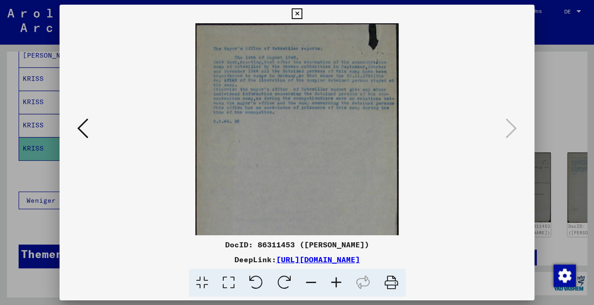
click at [337, 280] on icon at bounding box center [336, 283] width 25 height 28
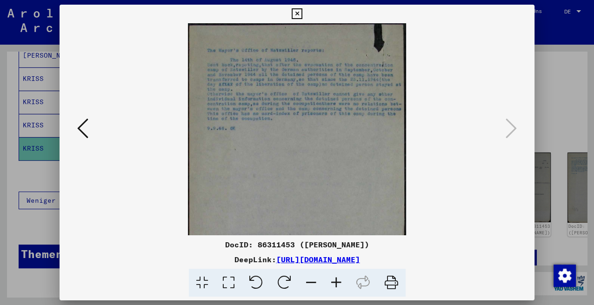
click at [337, 280] on icon at bounding box center [336, 283] width 25 height 28
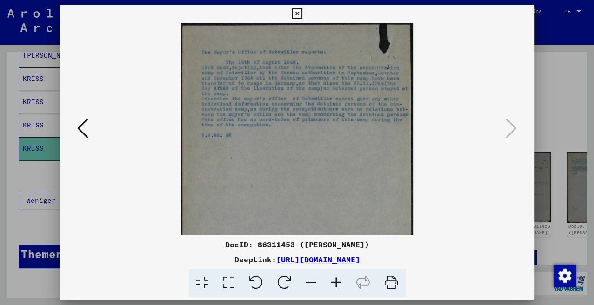
click at [337, 280] on icon at bounding box center [336, 283] width 25 height 28
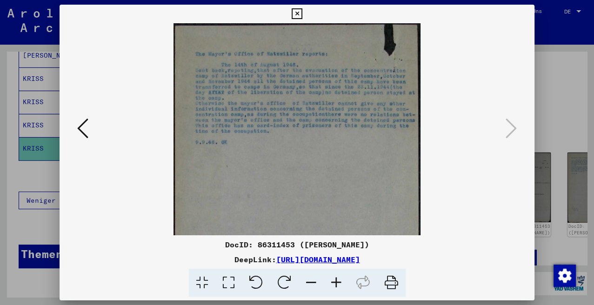
click at [337, 280] on icon at bounding box center [336, 283] width 25 height 28
